Goal: Entertainment & Leisure: Consume media (video, audio)

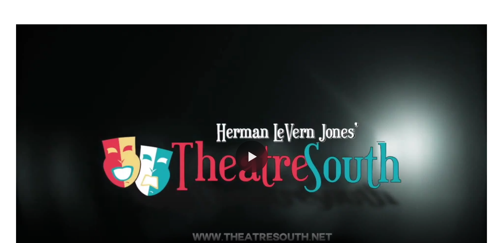
scroll to position [82, 0]
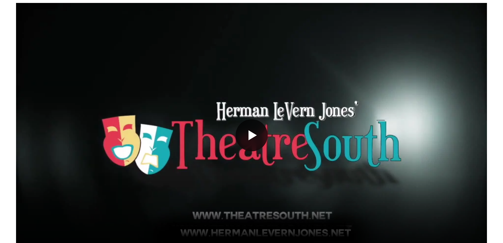
click at [253, 134] on button "Play" at bounding box center [251, 135] width 32 height 32
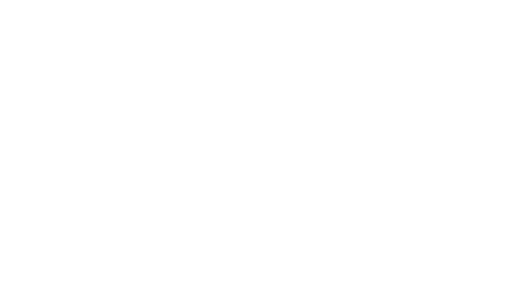
scroll to position [99, 0]
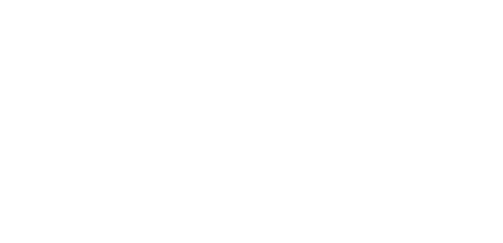
click at [261, 130] on button "Play" at bounding box center [251, 118] width 32 height 32
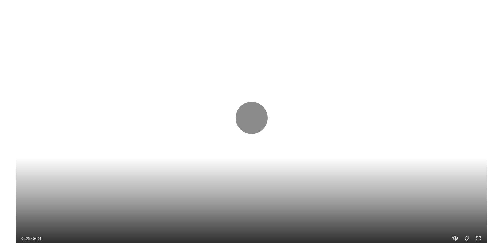
click at [297, 71] on div at bounding box center [251, 118] width 471 height 265
click at [251, 111] on button "Play" at bounding box center [251, 118] width 32 height 32
click at [151, 162] on div at bounding box center [251, 118] width 471 height 265
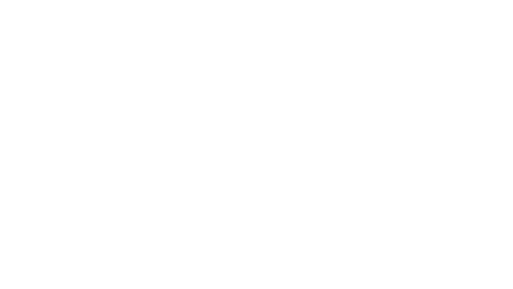
scroll to position [120, 0]
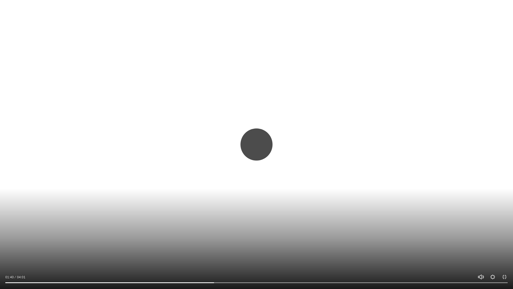
click at [256, 144] on button "Play" at bounding box center [257, 144] width 32 height 32
click at [255, 144] on button "Play" at bounding box center [257, 144] width 32 height 32
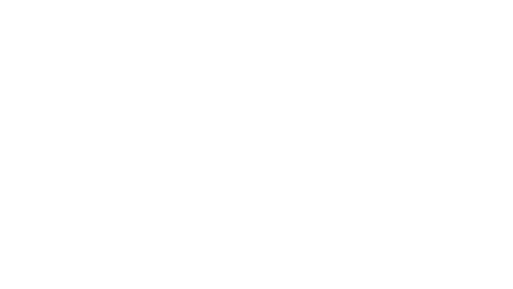
click at [255, 144] on div at bounding box center [256, 144] width 513 height 289
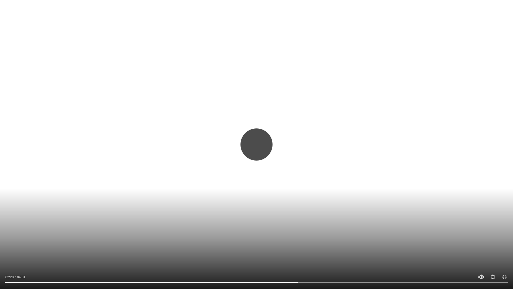
click at [256, 144] on button "Play" at bounding box center [257, 144] width 32 height 32
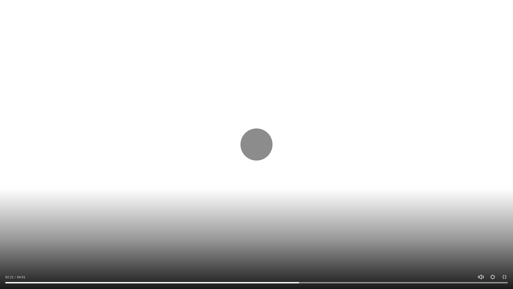
click at [7, 243] on input "Seek" at bounding box center [256, 283] width 502 height 4
click at [8, 243] on input "Seek" at bounding box center [256, 283] width 502 height 4
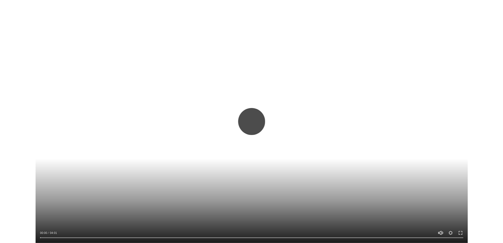
scroll to position [114, 0]
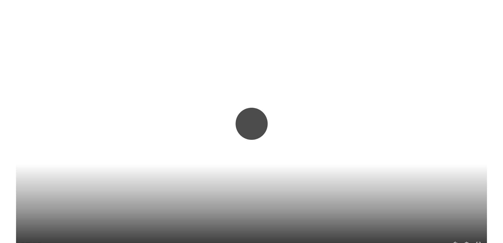
click at [254, 122] on button "Play" at bounding box center [251, 124] width 32 height 32
click at [169, 238] on div at bounding box center [251, 123] width 471 height 265
click at [154, 224] on div at bounding box center [251, 123] width 471 height 265
click at [259, 127] on button "Play" at bounding box center [251, 124] width 32 height 32
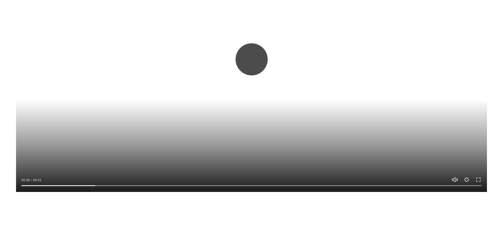
scroll to position [178, 0]
click at [55, 185] on input "Seek" at bounding box center [251, 186] width 460 height 4
click at [255, 60] on button "Play" at bounding box center [251, 60] width 32 height 32
click at [82, 186] on input "Seek" at bounding box center [251, 186] width 460 height 4
click at [247, 61] on button "Play" at bounding box center [251, 60] width 32 height 32
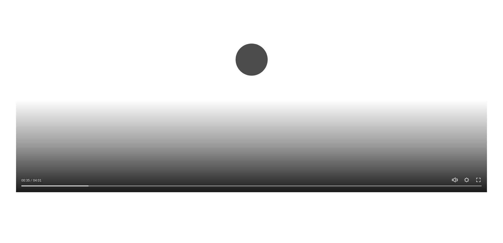
type input "****"
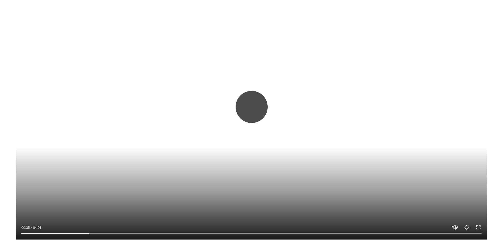
scroll to position [125, 0]
